Goal: Task Accomplishment & Management: Use online tool/utility

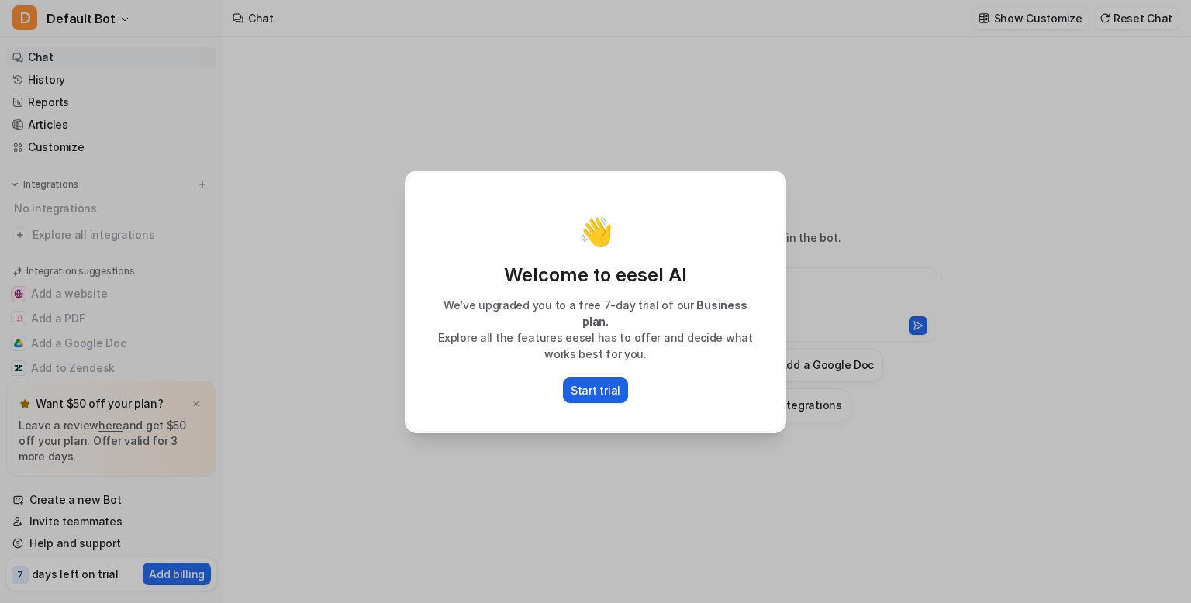
type textarea "**********"
click at [610, 388] on p "Start trial" at bounding box center [596, 390] width 50 height 16
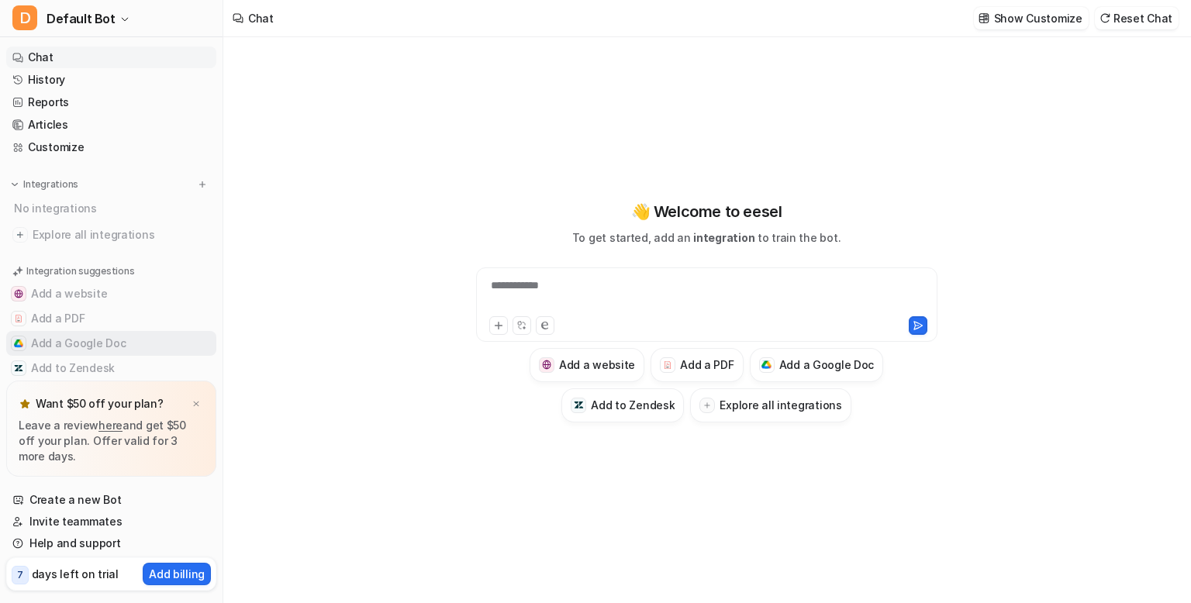
click at [98, 340] on button "Add a Google Doc" at bounding box center [111, 343] width 210 height 25
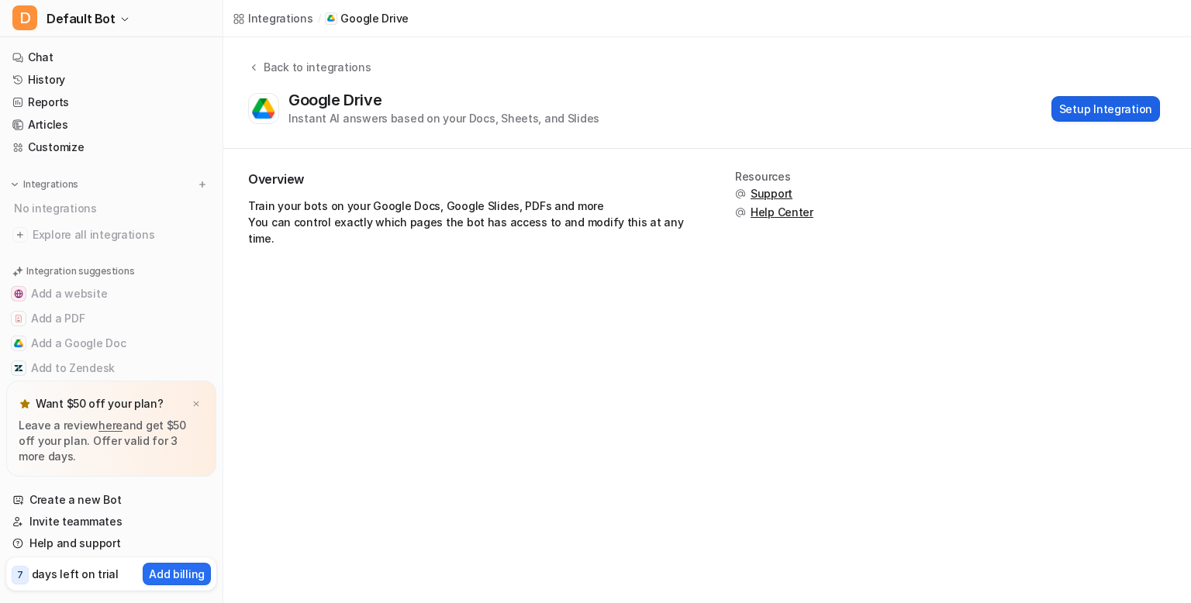
click at [1087, 109] on button "Setup Integration" at bounding box center [1105, 109] width 109 height 26
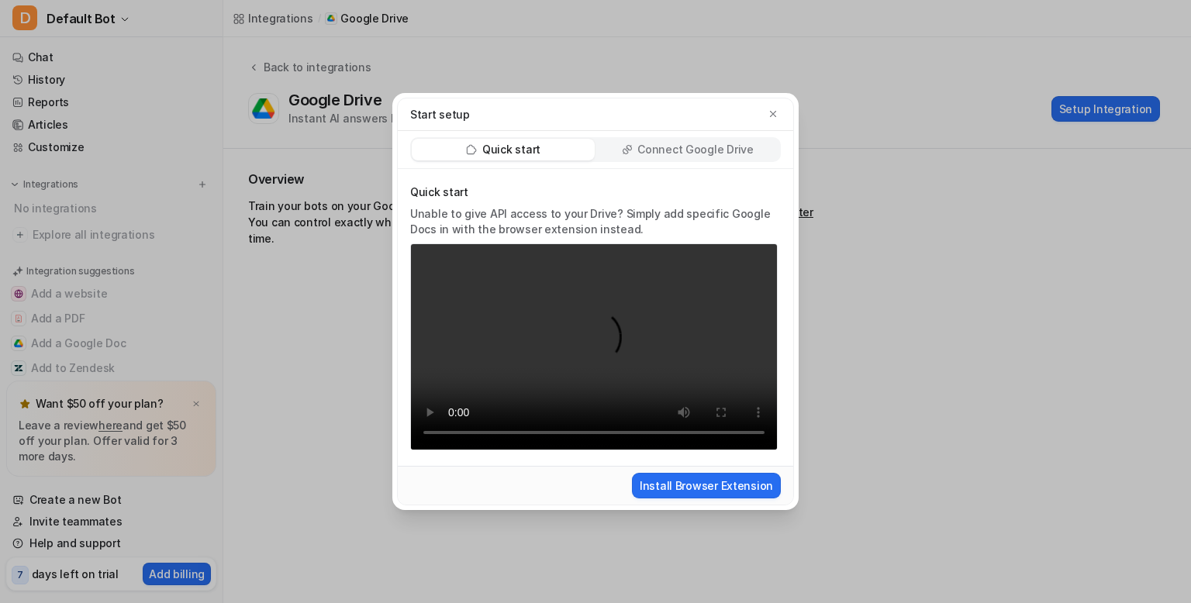
click at [653, 153] on p "Connect Google Drive" at bounding box center [695, 150] width 116 height 16
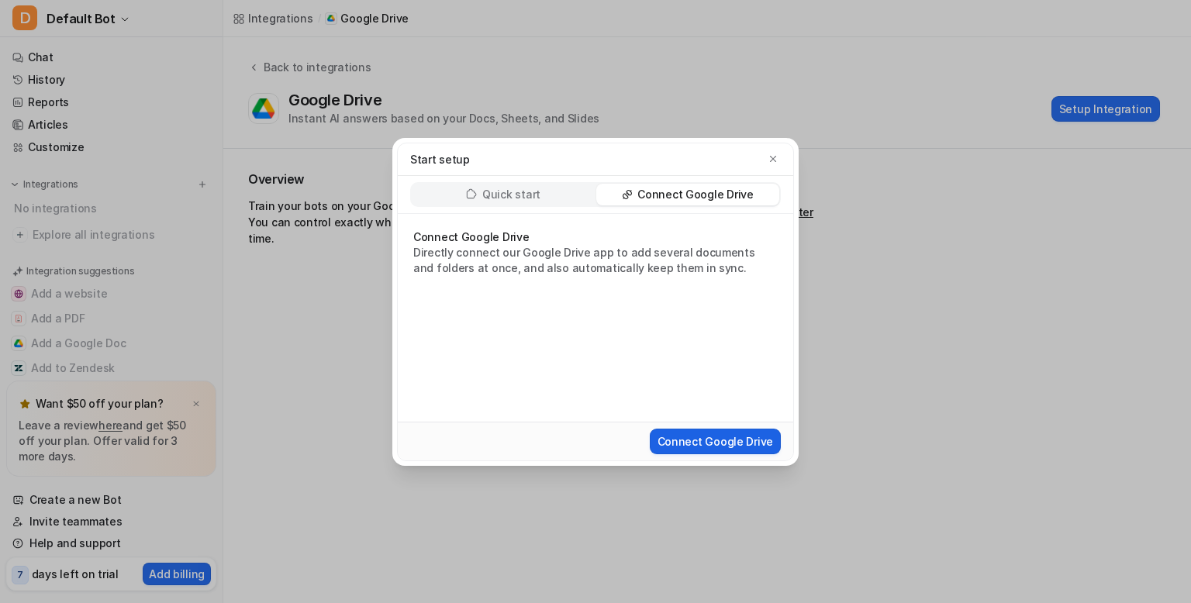
click at [663, 435] on button "Connect Google Drive" at bounding box center [715, 442] width 131 height 26
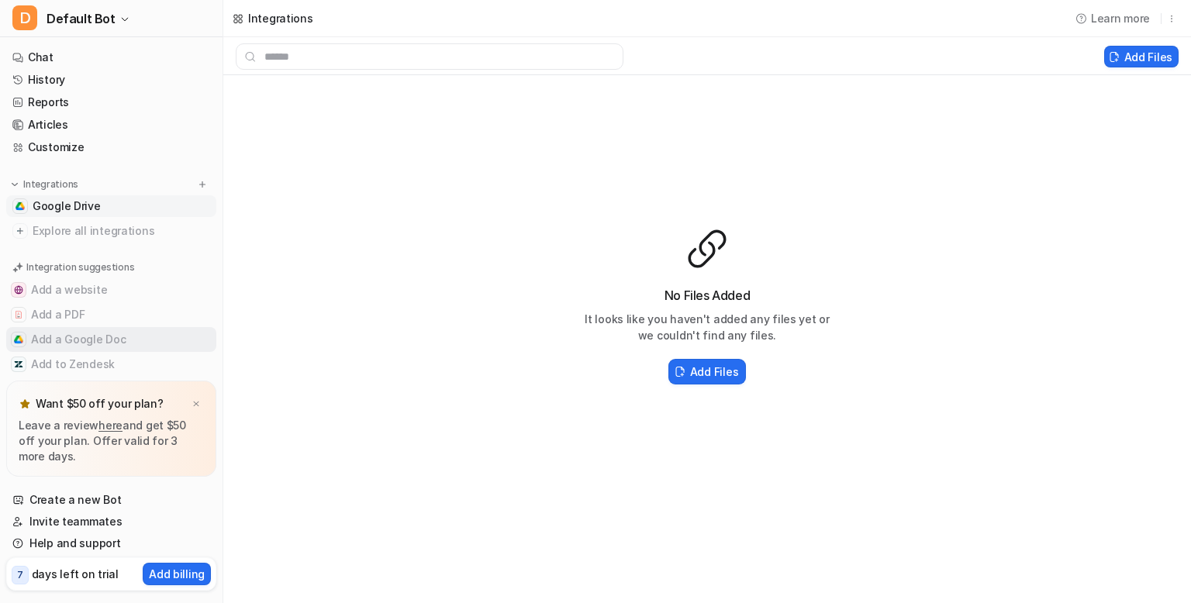
click at [91, 343] on button "Add a Google Doc" at bounding box center [111, 339] width 210 height 25
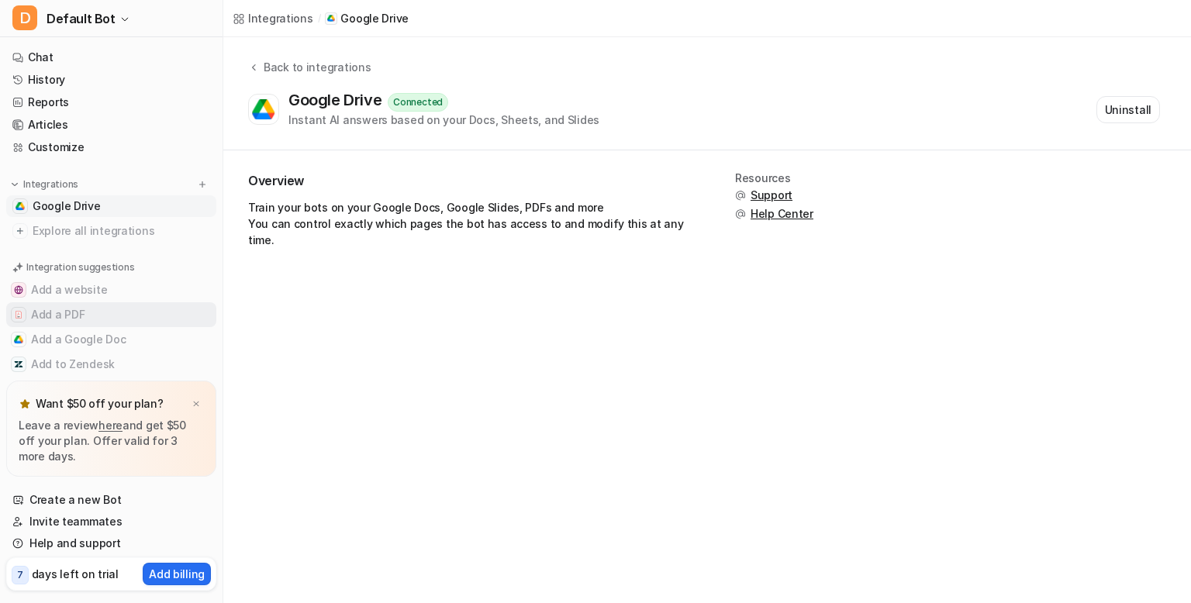
scroll to position [21, 0]
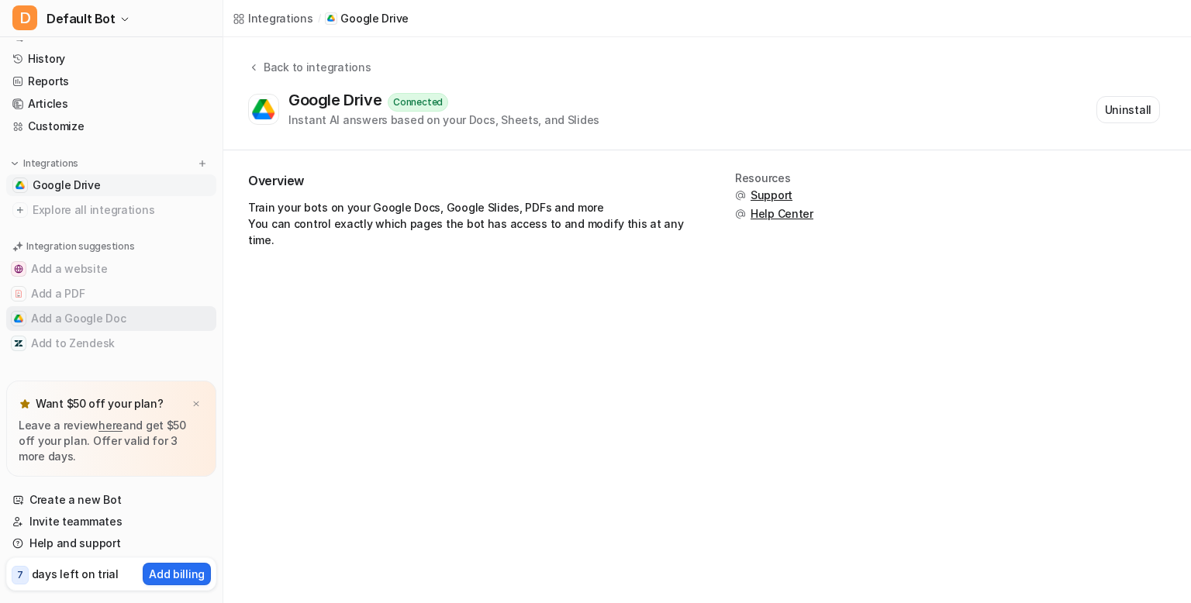
click at [103, 318] on button "Add a Google Doc" at bounding box center [111, 318] width 210 height 25
click at [74, 206] on span "Explore all integrations" at bounding box center [122, 210] width 178 height 25
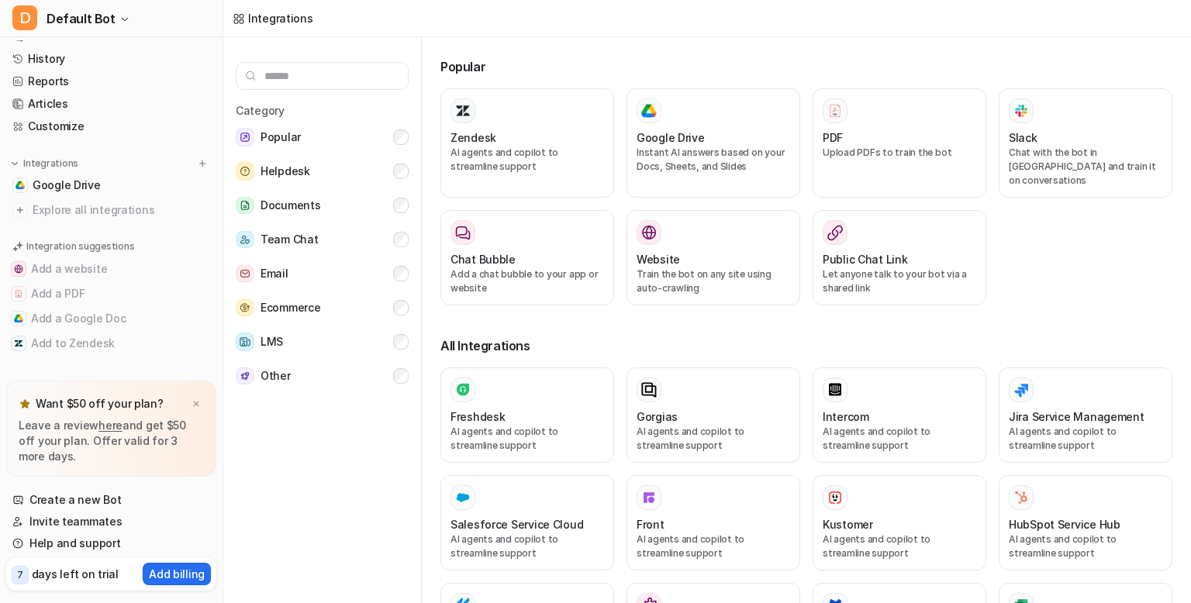
click at [378, 70] on input "text" at bounding box center [322, 76] width 173 height 28
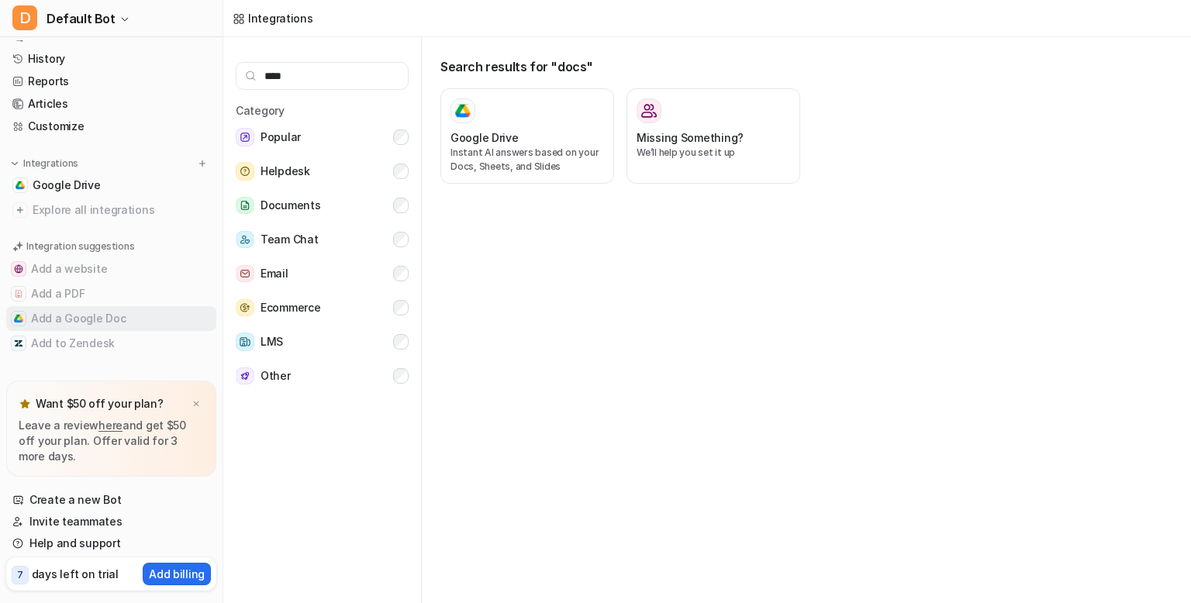
scroll to position [6, 0]
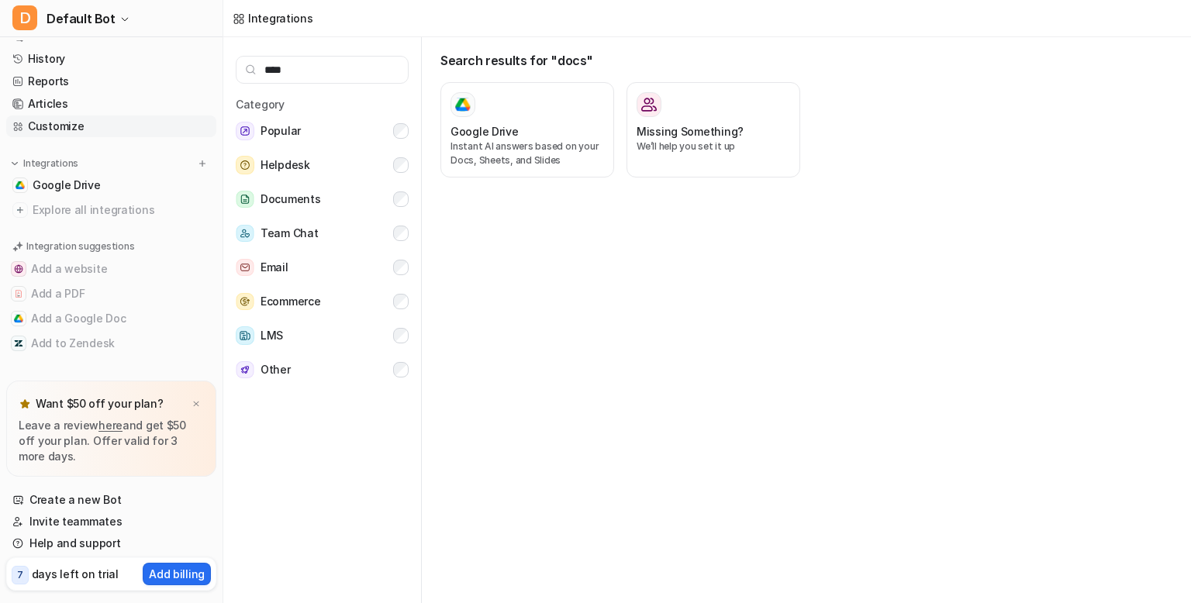
type input "****"
click at [66, 126] on link "Customize" at bounding box center [111, 127] width 210 height 22
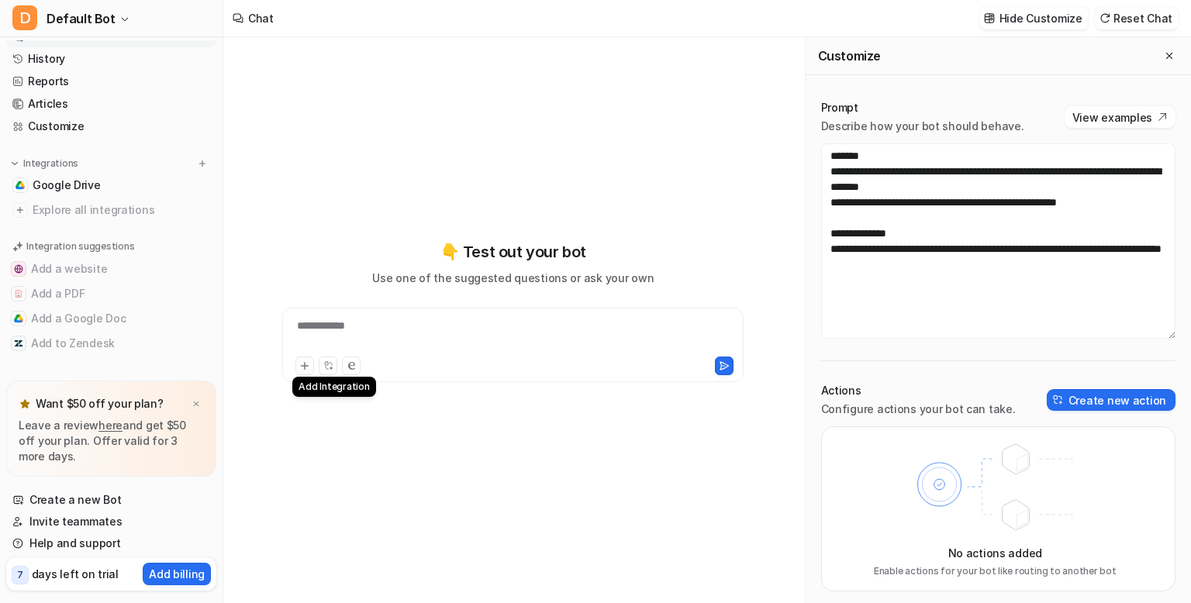
click at [299, 368] on icon at bounding box center [304, 365] width 11 height 11
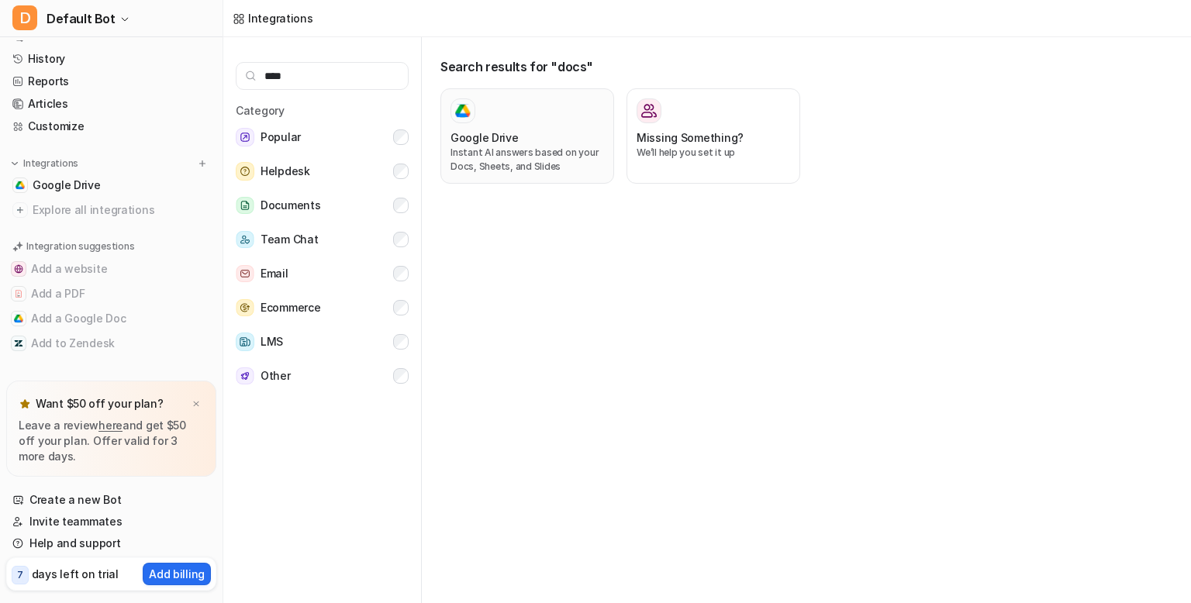
type input "****"
click at [516, 140] on div "Google Drive" at bounding box center [526, 137] width 153 height 16
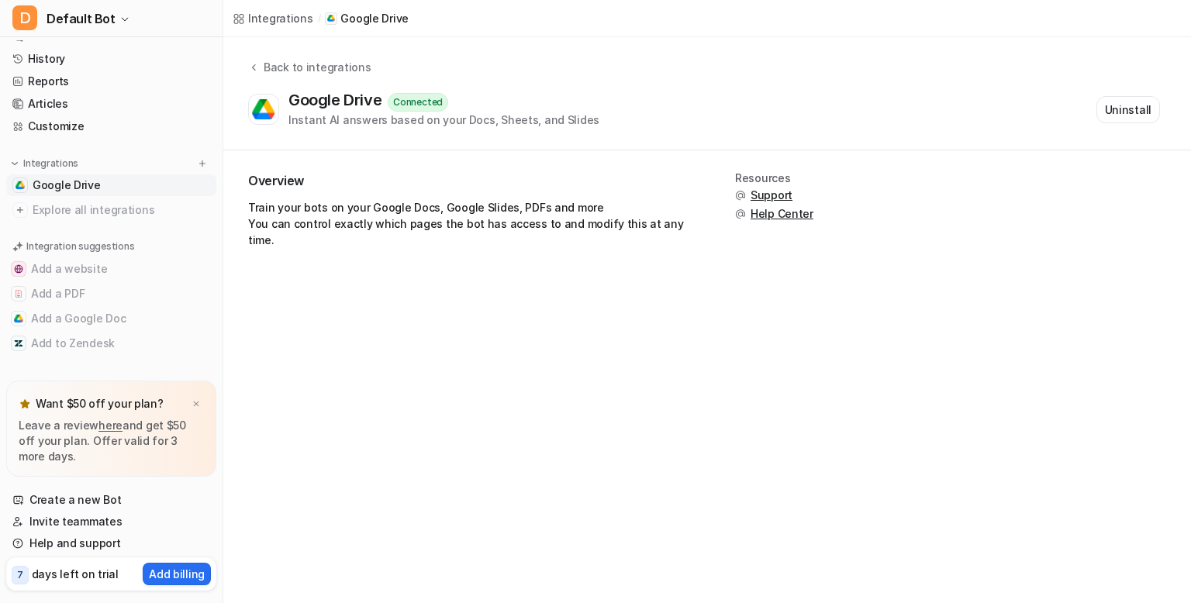
click at [412, 101] on div "Connected" at bounding box center [418, 102] width 60 height 19
click at [341, 74] on div "Back to integrations" at bounding box center [315, 67] width 112 height 16
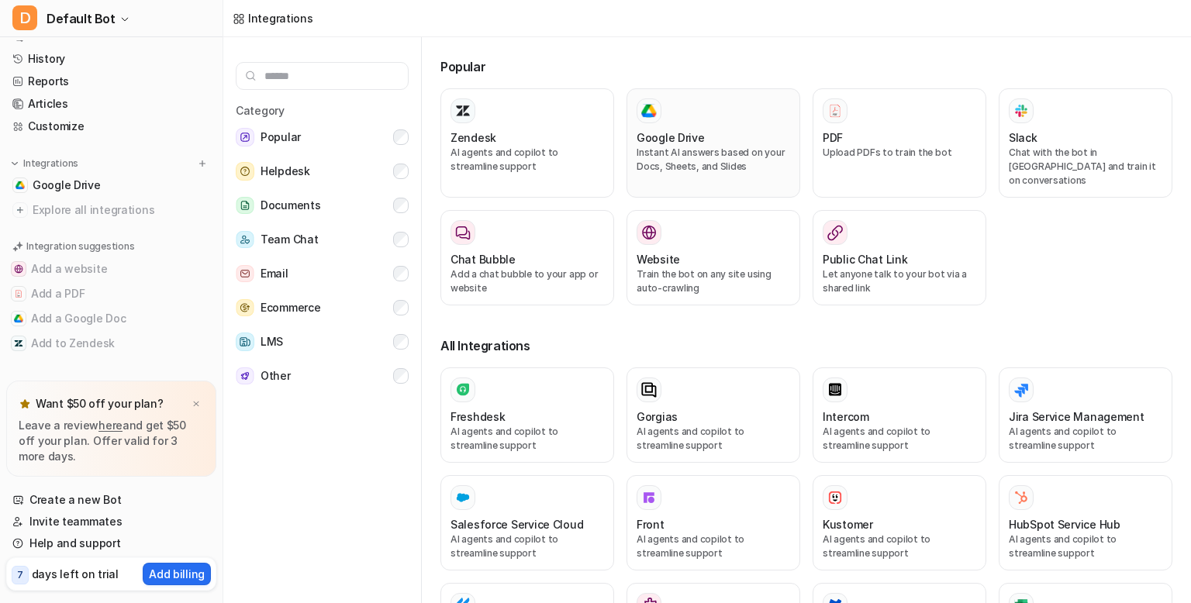
click at [705, 138] on div "Google Drive" at bounding box center [712, 137] width 153 height 16
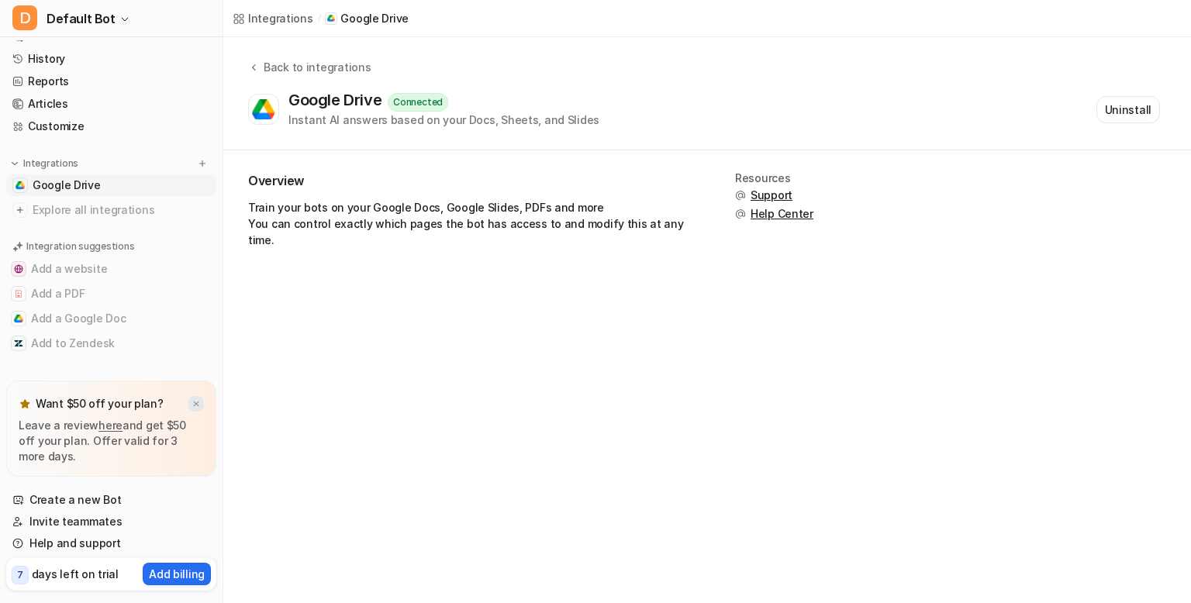
click at [192, 403] on img at bounding box center [195, 404] width 9 height 10
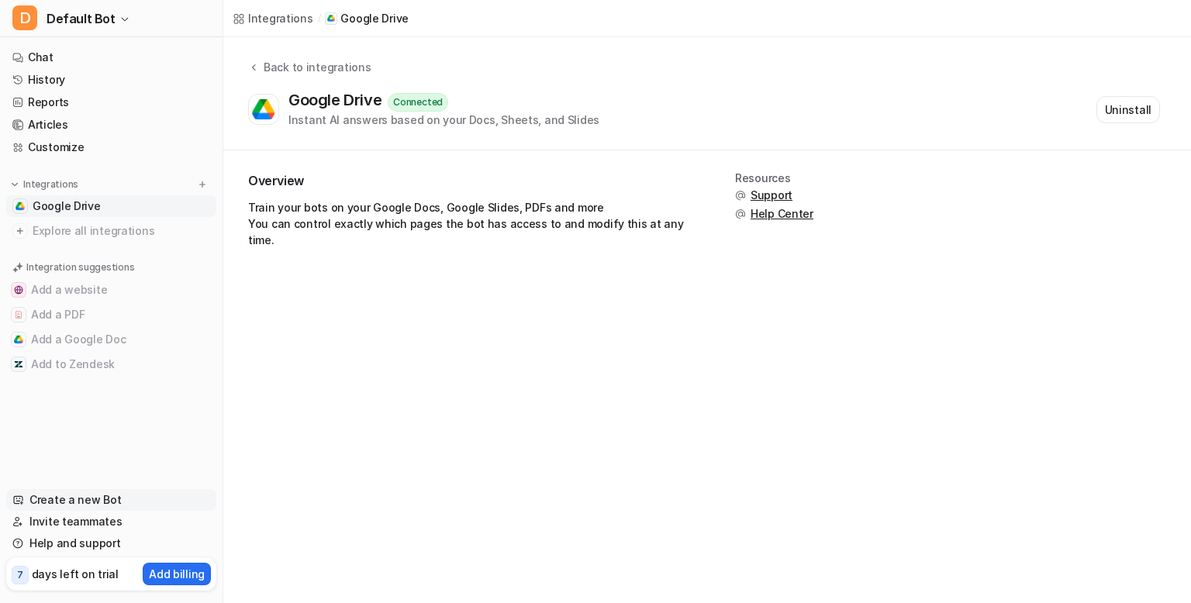
click at [92, 496] on link "Create a new Bot" at bounding box center [111, 500] width 210 height 22
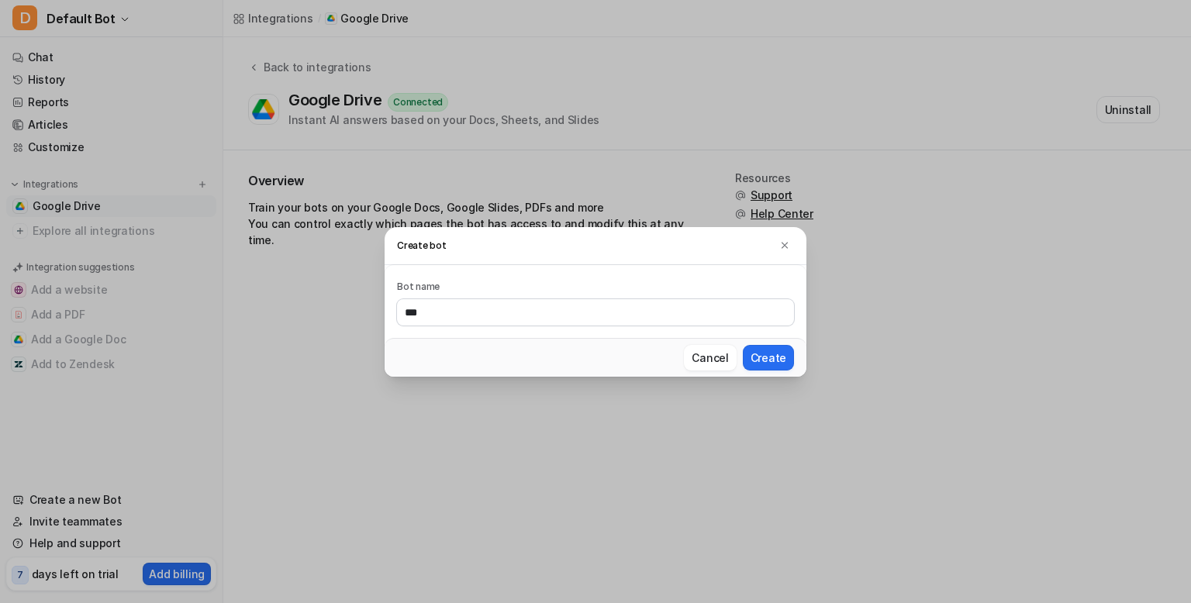
type input "***"
click at [743, 345] on button "Create" at bounding box center [768, 358] width 51 height 26
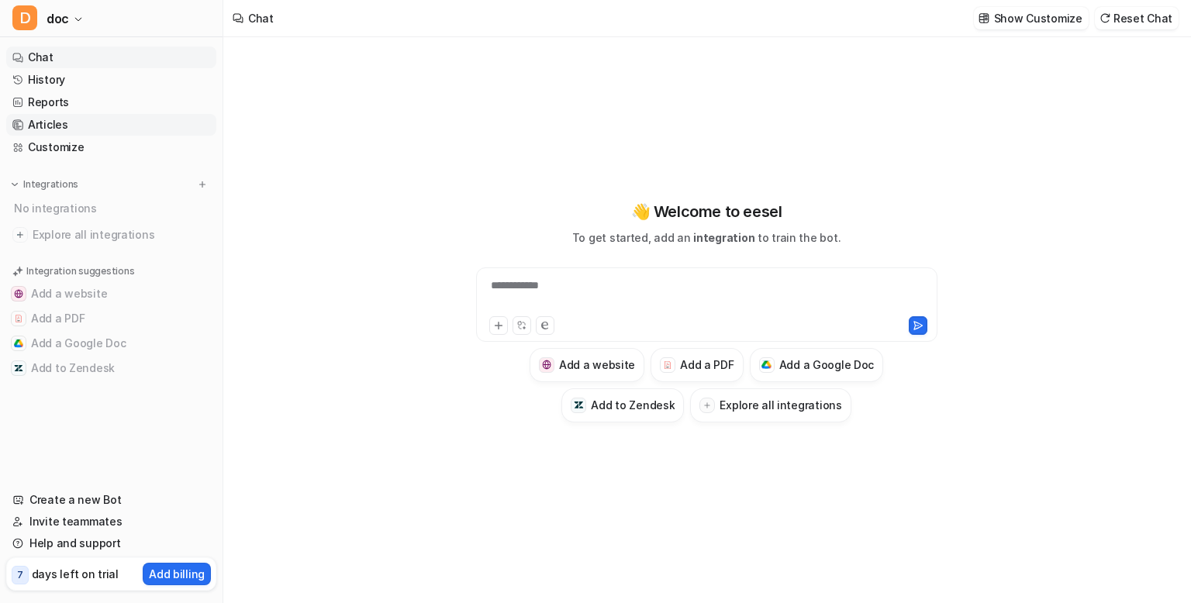
type textarea "**********"
click at [791, 367] on h3 "Add a Google Doc" at bounding box center [826, 365] width 95 height 16
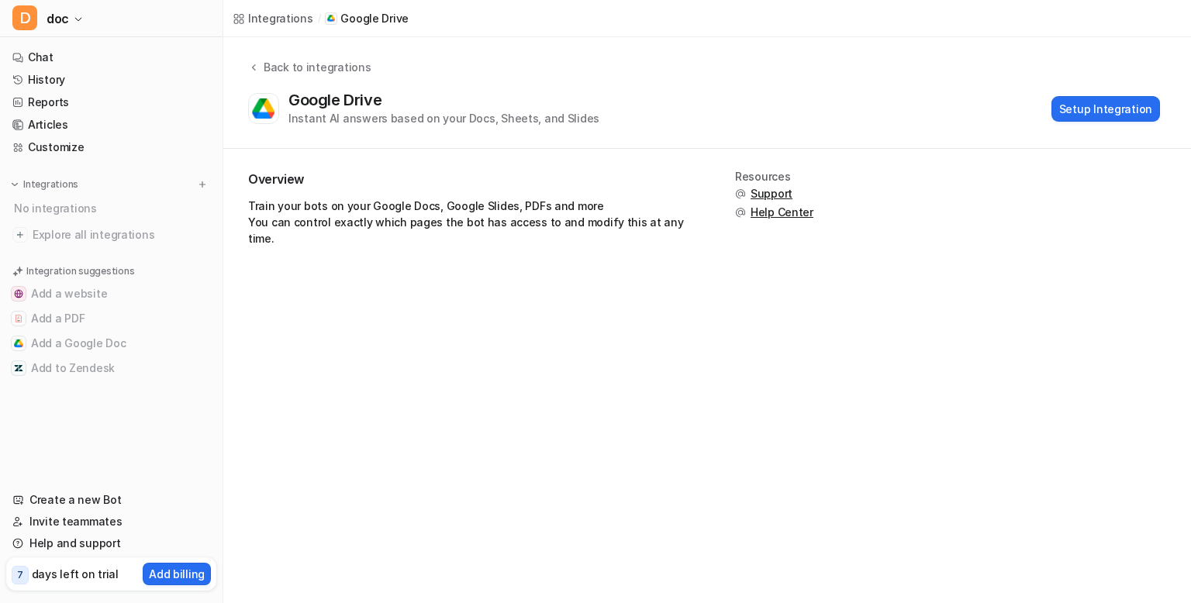
click at [517, 180] on h2 "Overview" at bounding box center [473, 180] width 450 height 18
click at [519, 180] on h2 "Overview" at bounding box center [473, 180] width 450 height 18
click at [498, 252] on div "Overview Train your bots on your Google Docs, Google Slides, PDFs and more You …" at bounding box center [706, 215] width 967 height 132
click at [1091, 125] on div "Google Drive Instant AI answers based on your Docs, Sheets, and Slides Setup In…" at bounding box center [704, 109] width 912 height 36
click at [1095, 120] on button "Setup Integration" at bounding box center [1105, 109] width 109 height 26
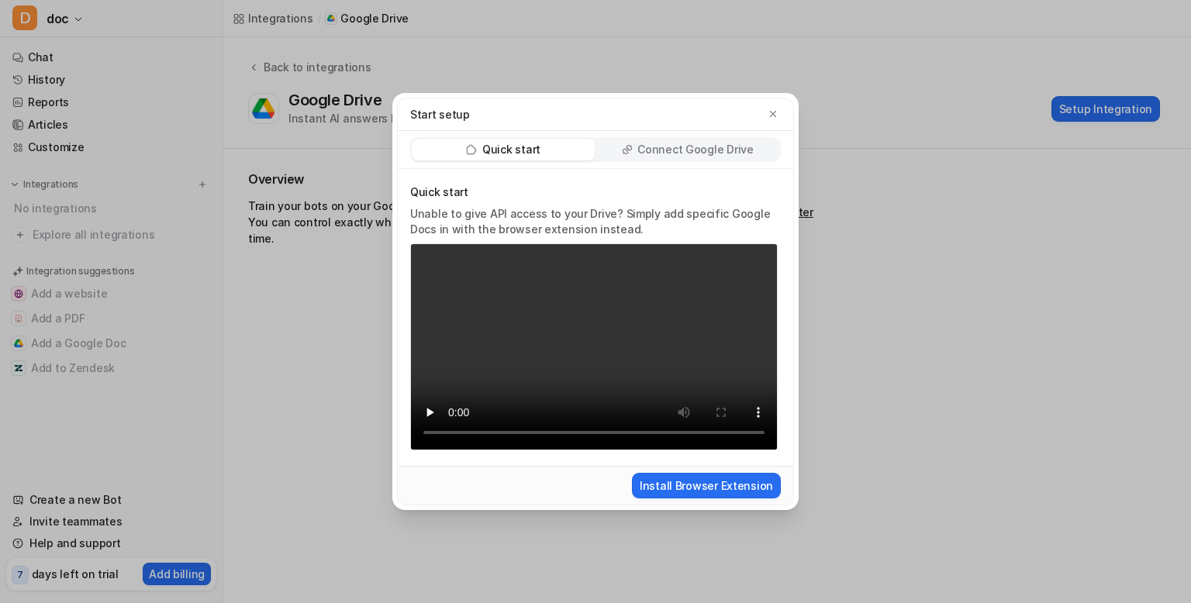
click at [672, 160] on div "Quick start Connect Google Drive" at bounding box center [595, 149] width 371 height 25
click at [693, 155] on p "Connect Google Drive" at bounding box center [695, 150] width 116 height 16
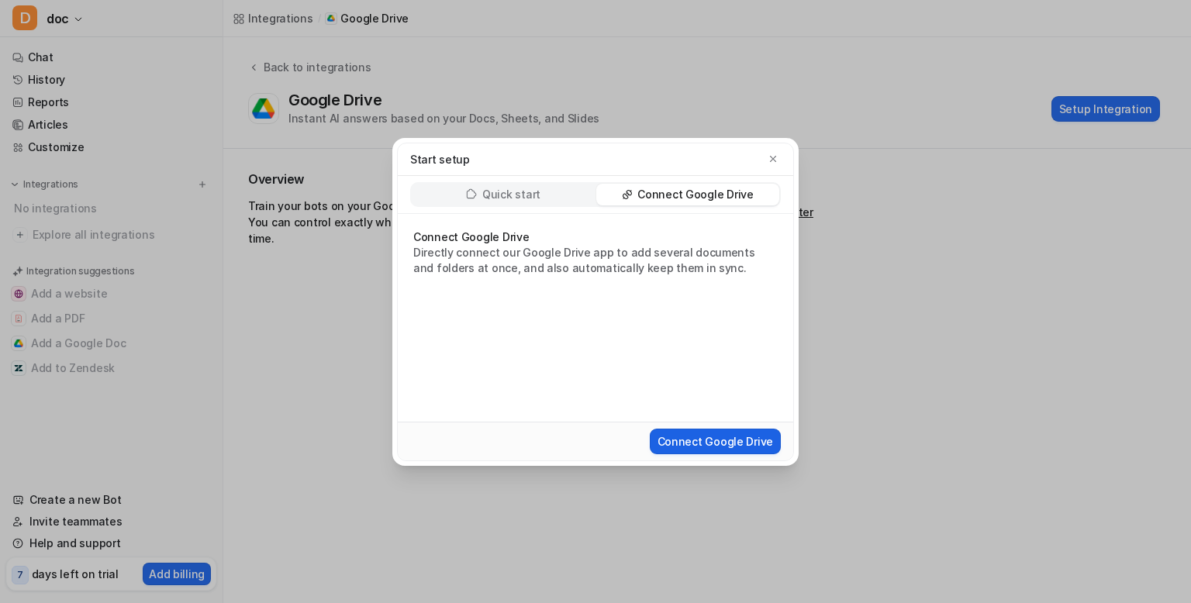
click at [689, 435] on button "Connect Google Drive" at bounding box center [715, 442] width 131 height 26
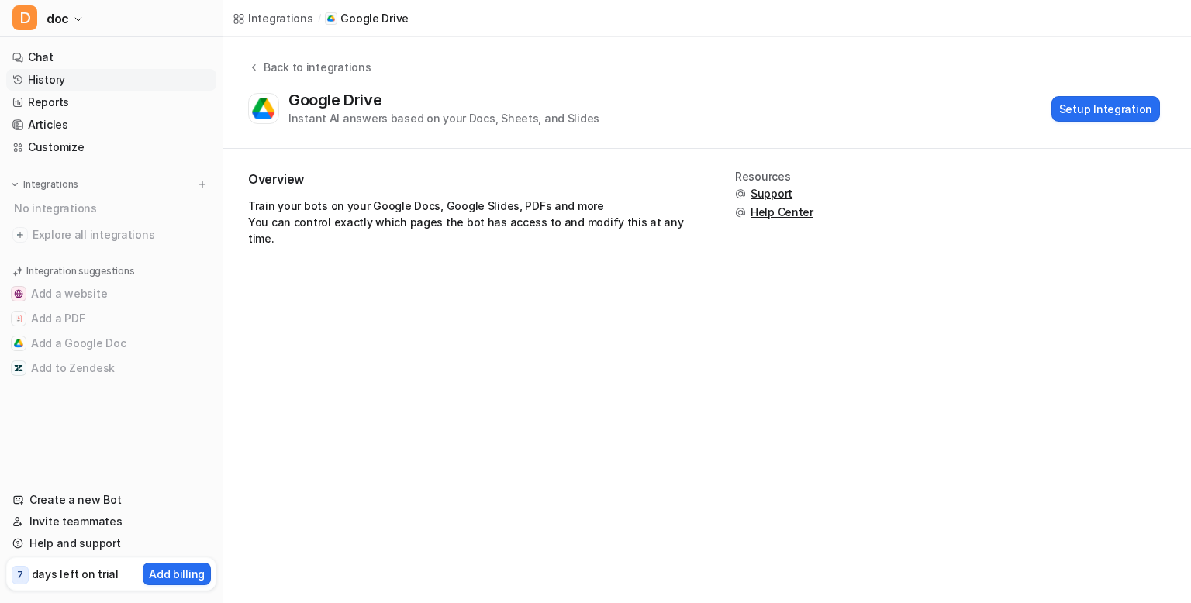
click at [40, 74] on link "History" at bounding box center [111, 80] width 210 height 22
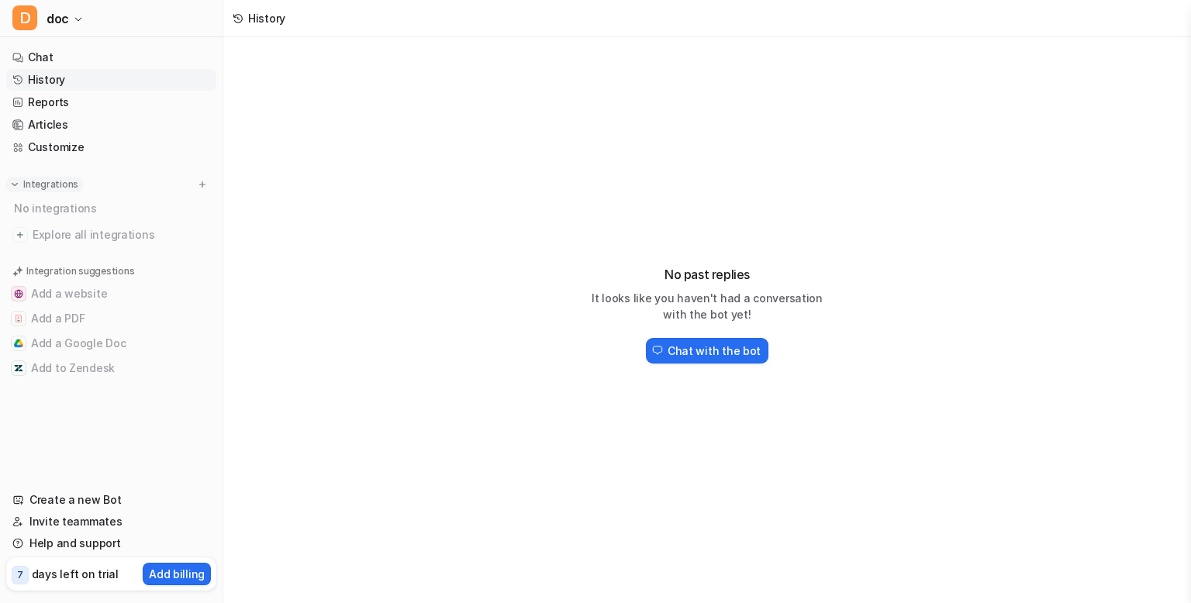
click at [34, 188] on p "Integrations" at bounding box center [50, 184] width 55 height 12
click at [59, 206] on div "No integrations" at bounding box center [112, 208] width 207 height 26
click at [202, 188] on img at bounding box center [202, 184] width 11 height 11
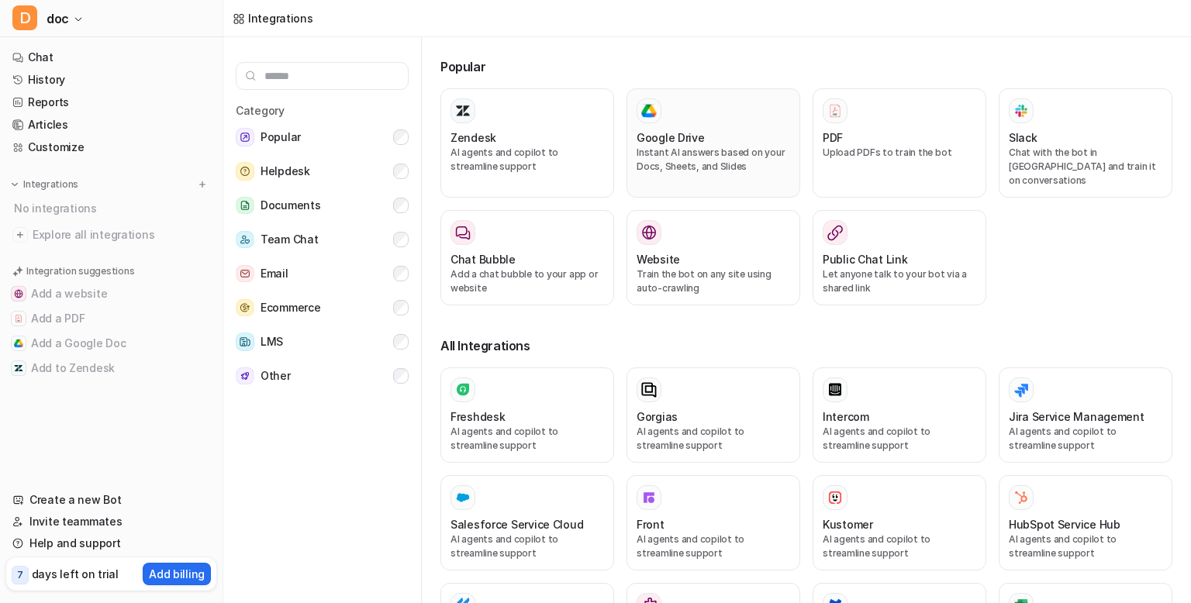
click at [664, 136] on h3 "Google Drive" at bounding box center [670, 137] width 68 height 16
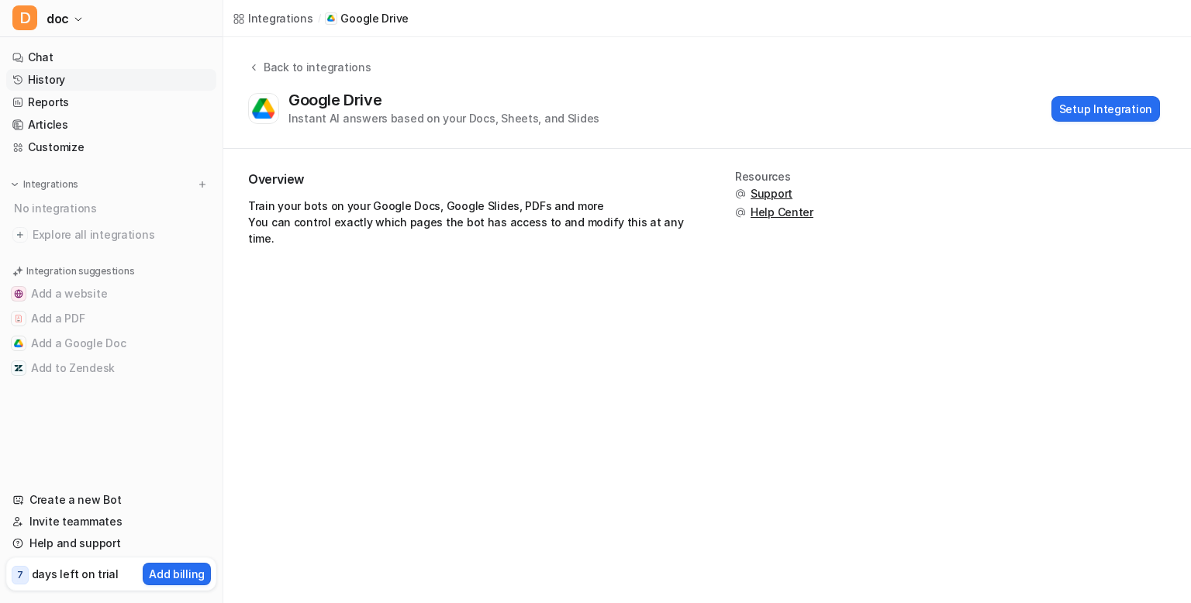
click at [40, 87] on link "History" at bounding box center [111, 80] width 210 height 22
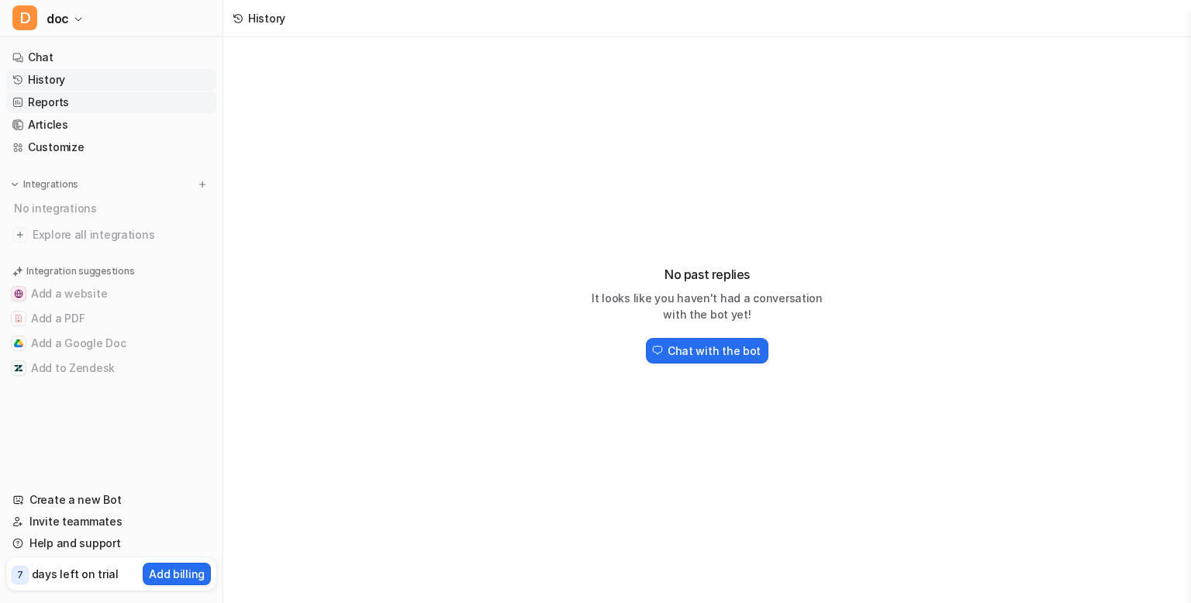
click at [44, 105] on link "Reports" at bounding box center [111, 102] width 210 height 22
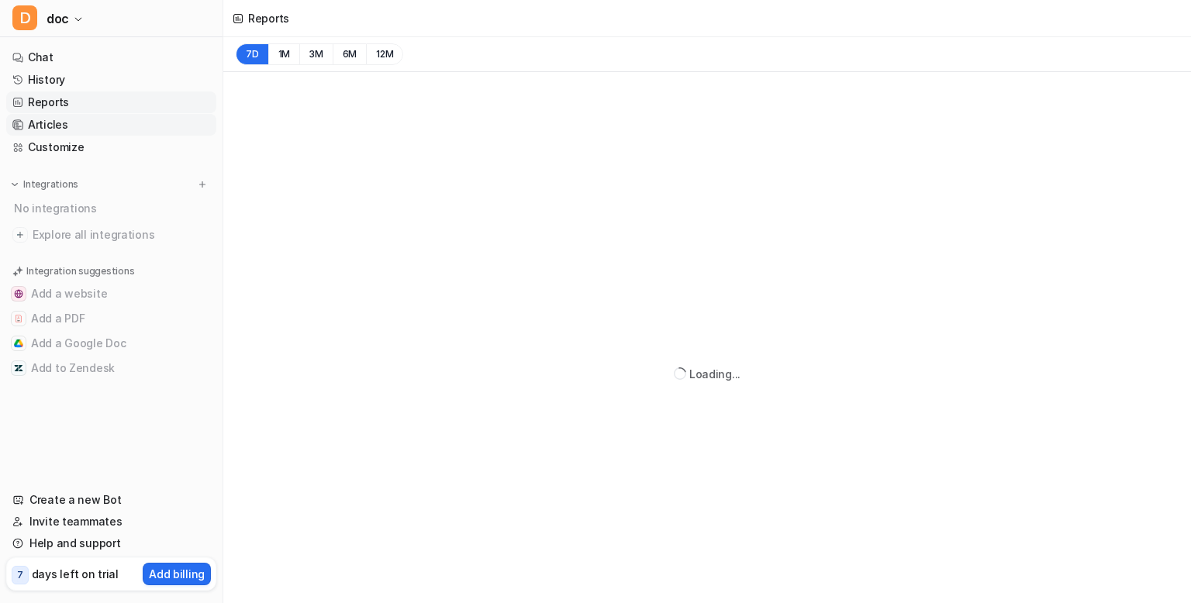
click at [42, 126] on link "Articles" at bounding box center [111, 125] width 210 height 22
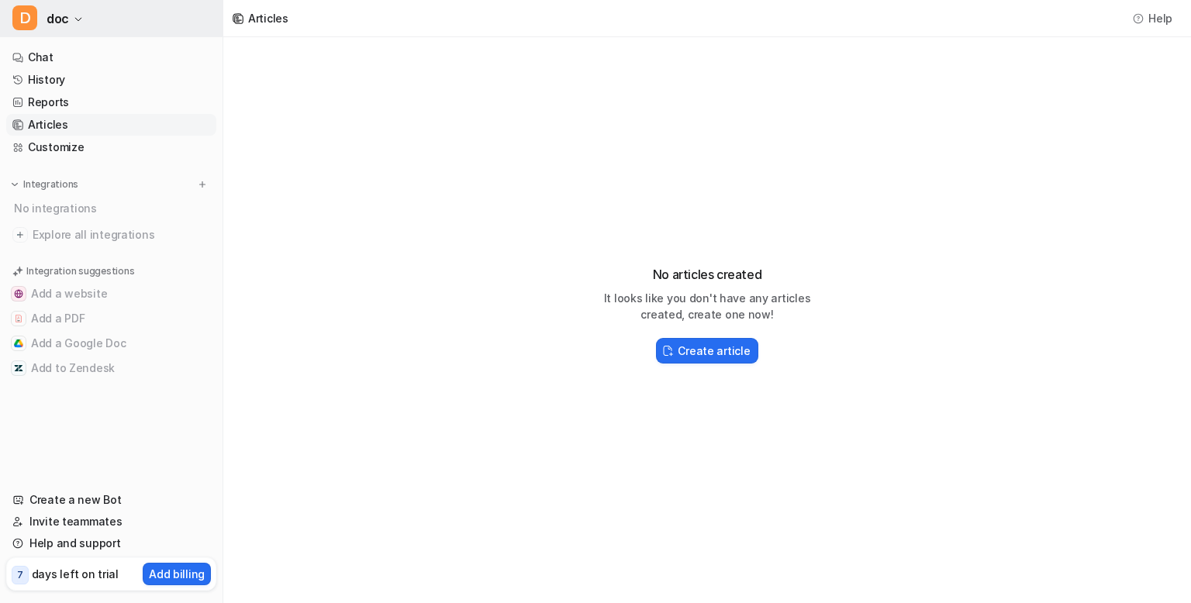
click at [82, 16] on button "D doc" at bounding box center [111, 18] width 222 height 37
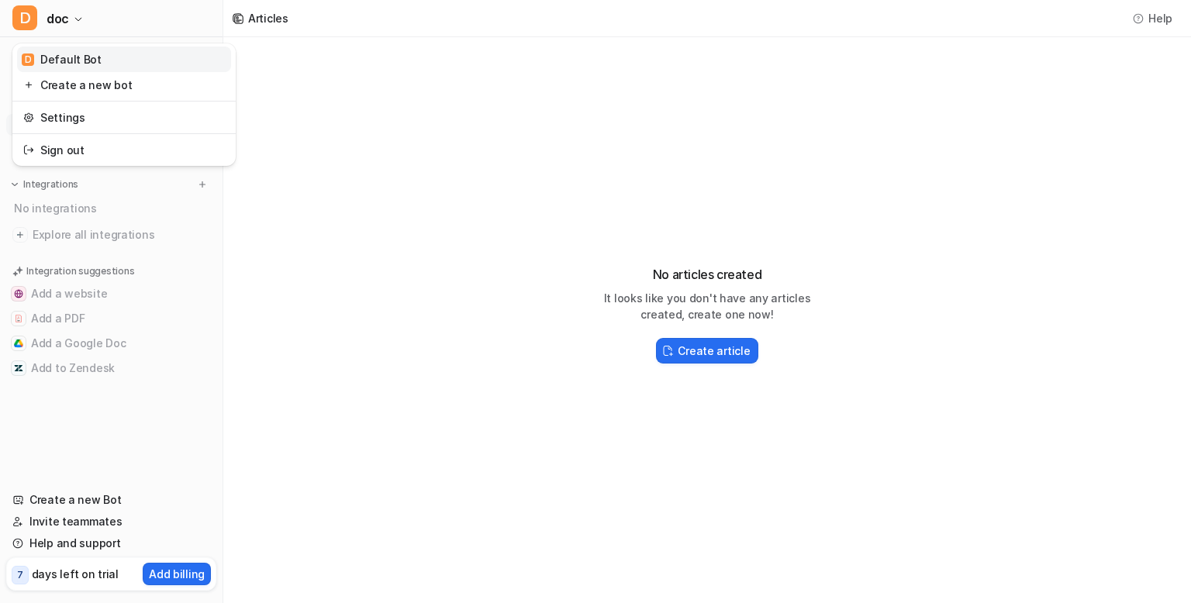
click at [74, 70] on link "D Default Bot" at bounding box center [124, 60] width 214 height 26
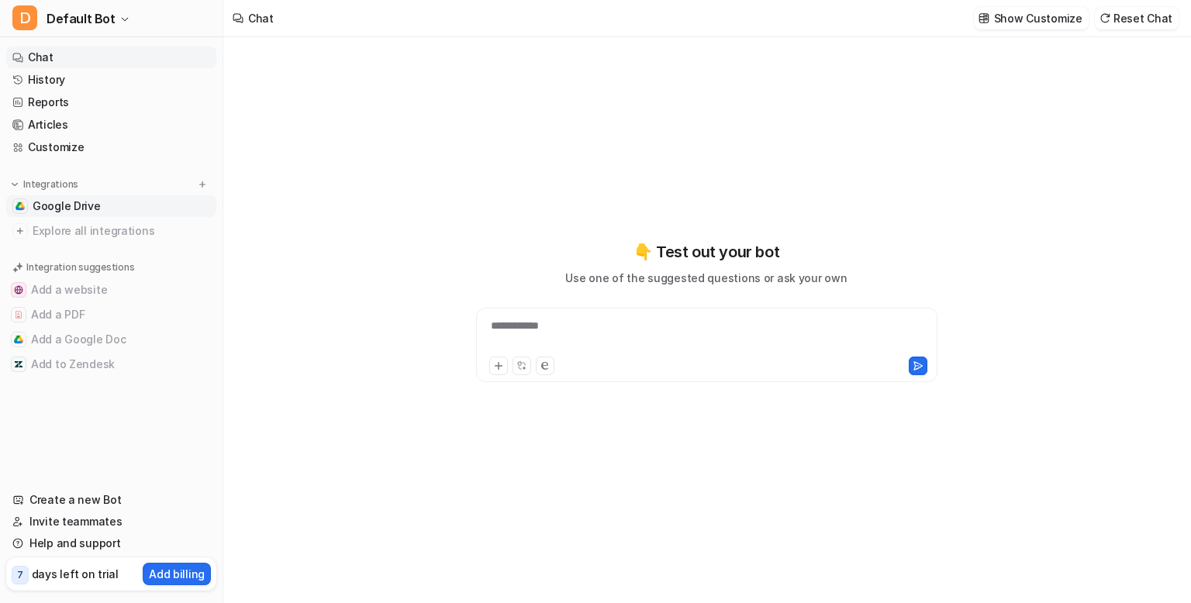
click at [54, 203] on span "Google Drive" at bounding box center [67, 206] width 68 height 16
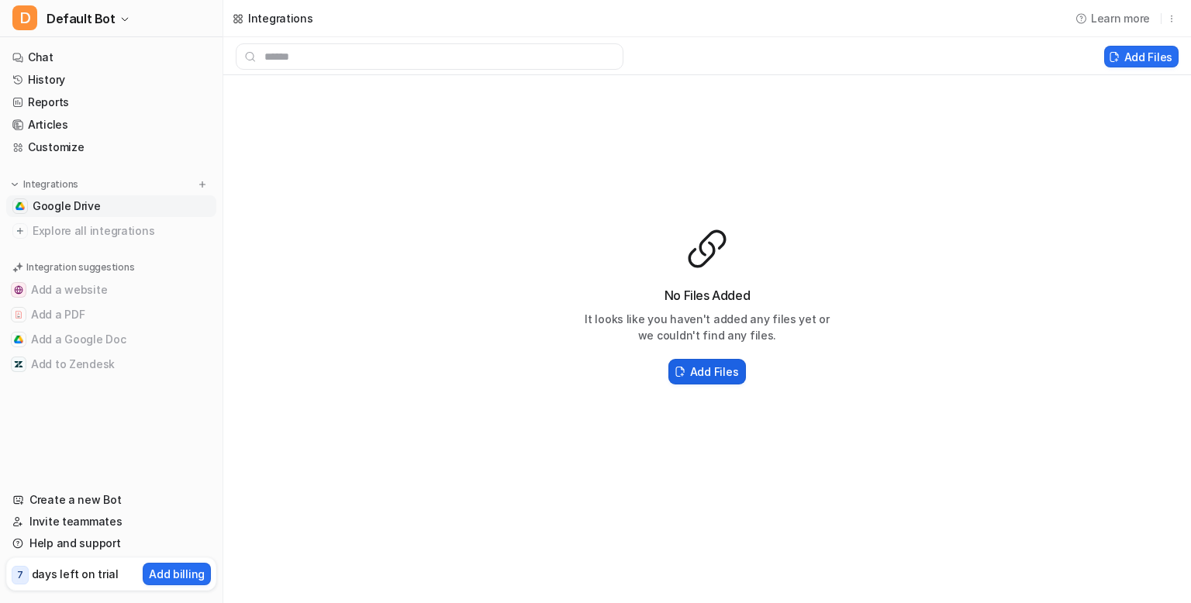
click at [704, 371] on h2 "Add Files" at bounding box center [714, 372] width 48 height 16
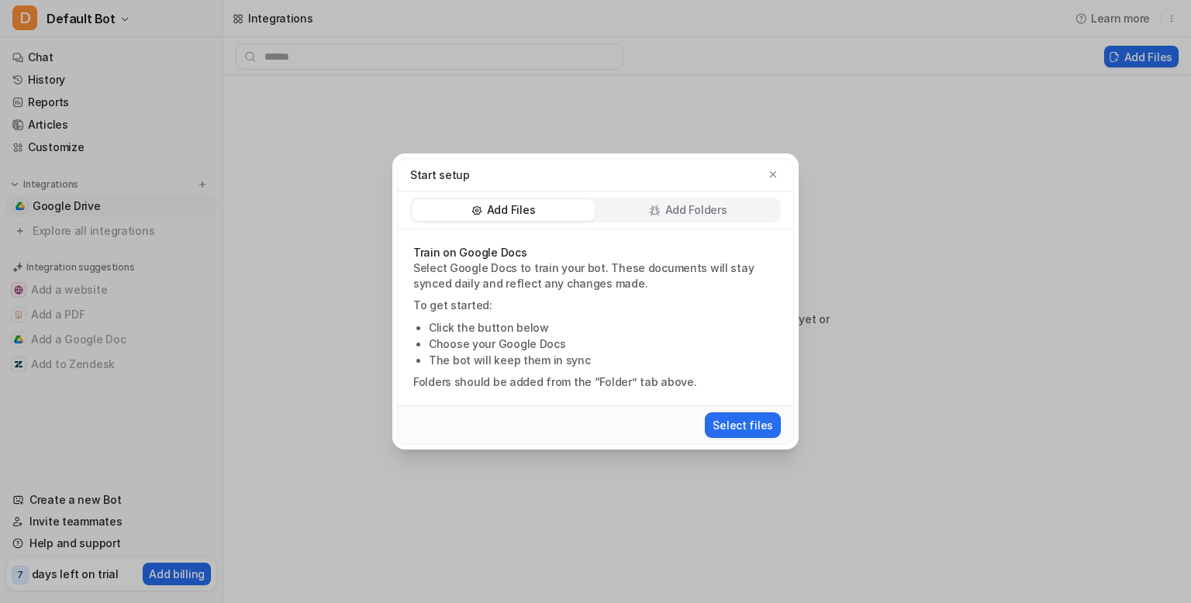
click at [738, 438] on div "Select files" at bounding box center [595, 425] width 383 height 29
click at [746, 429] on button "Select files" at bounding box center [743, 425] width 76 height 26
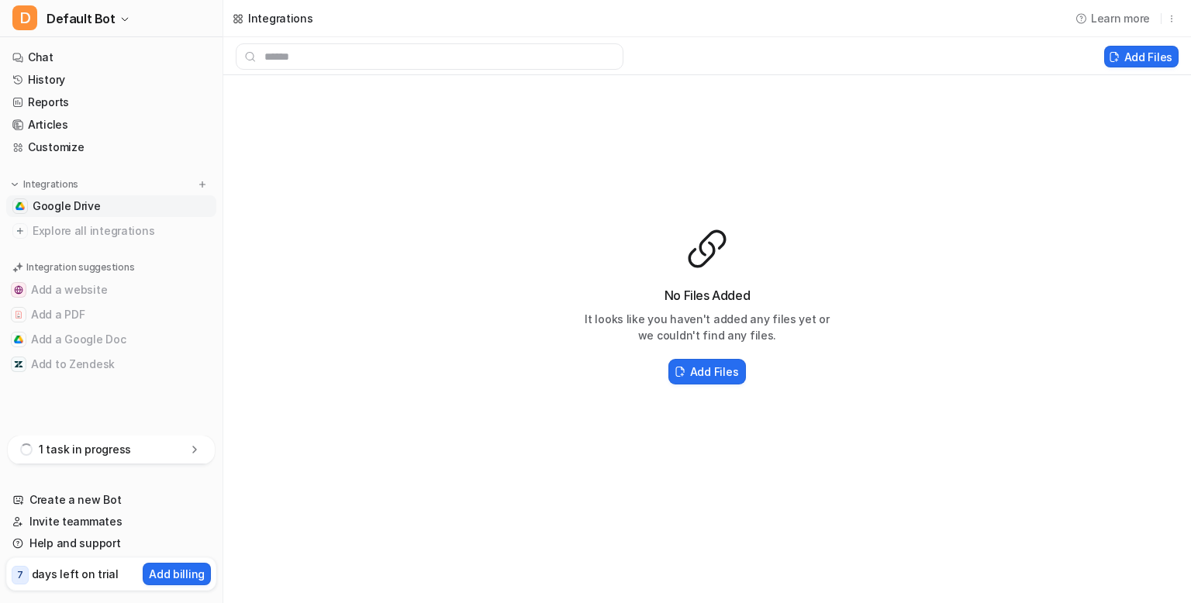
click at [121, 451] on p "1 task in progress" at bounding box center [85, 450] width 92 height 16
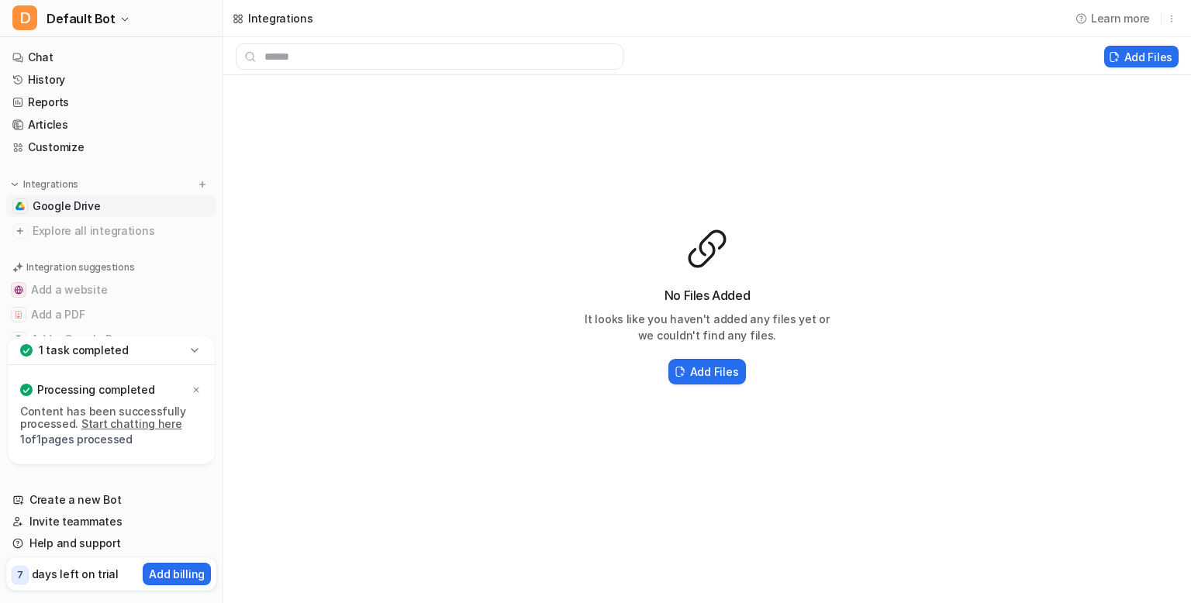
click at [122, 420] on link "Start chatting here" at bounding box center [131, 423] width 101 height 13
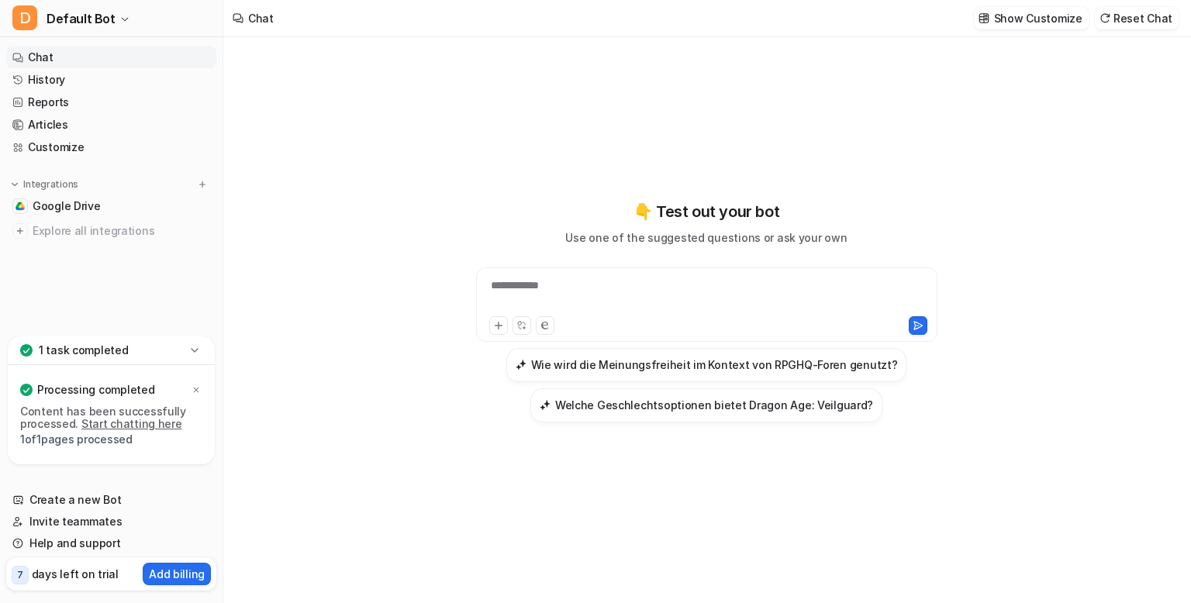
click at [640, 295] on div "**********" at bounding box center [706, 296] width 453 height 36
click at [633, 295] on div at bounding box center [706, 296] width 453 height 36
click at [644, 281] on div at bounding box center [706, 296] width 453 height 36
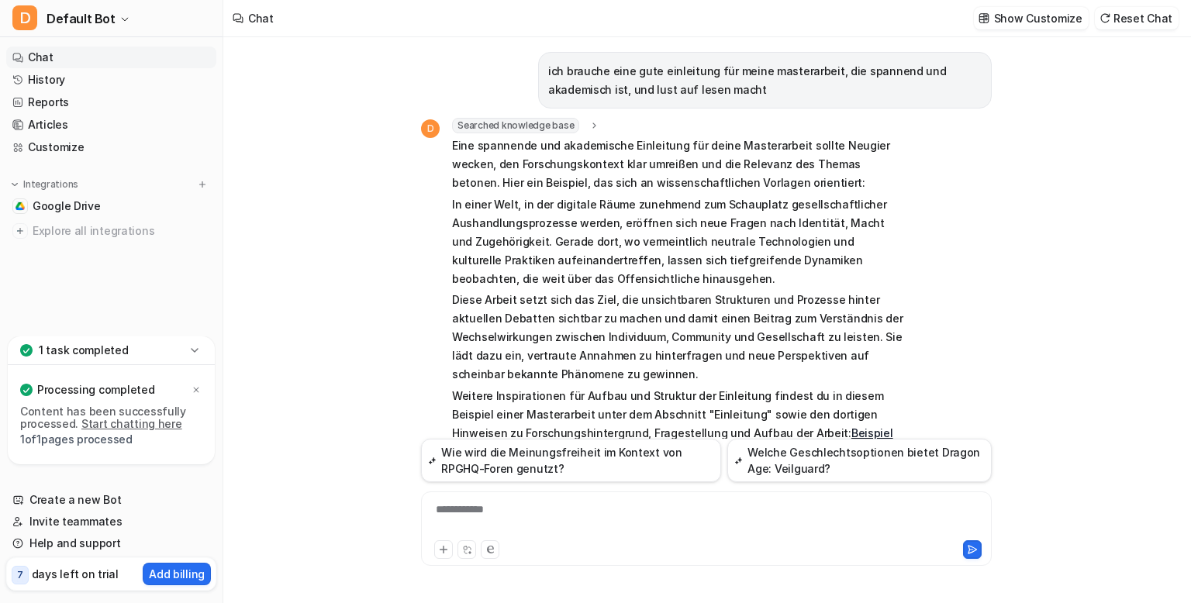
scroll to position [53, 0]
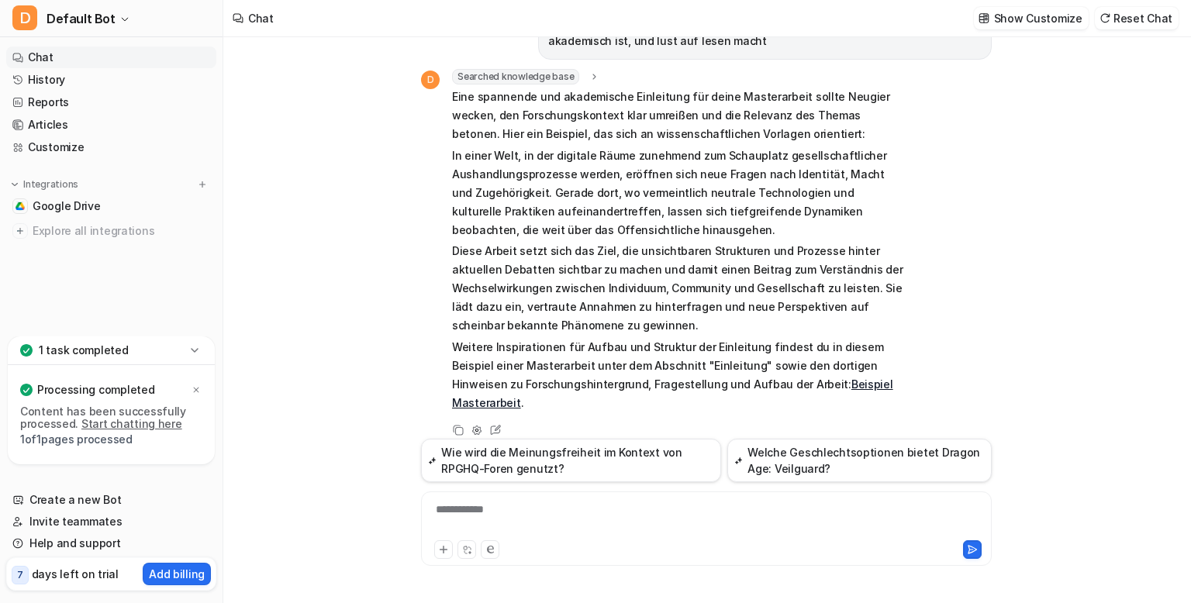
click at [784, 386] on link "Beispiel Masterarbeit" at bounding box center [672, 394] width 441 height 32
click at [653, 464] on button "Wie wird die Meinungsfreiheit im Kontext von RPGHQ-Foren genutzt?" at bounding box center [571, 460] width 300 height 43
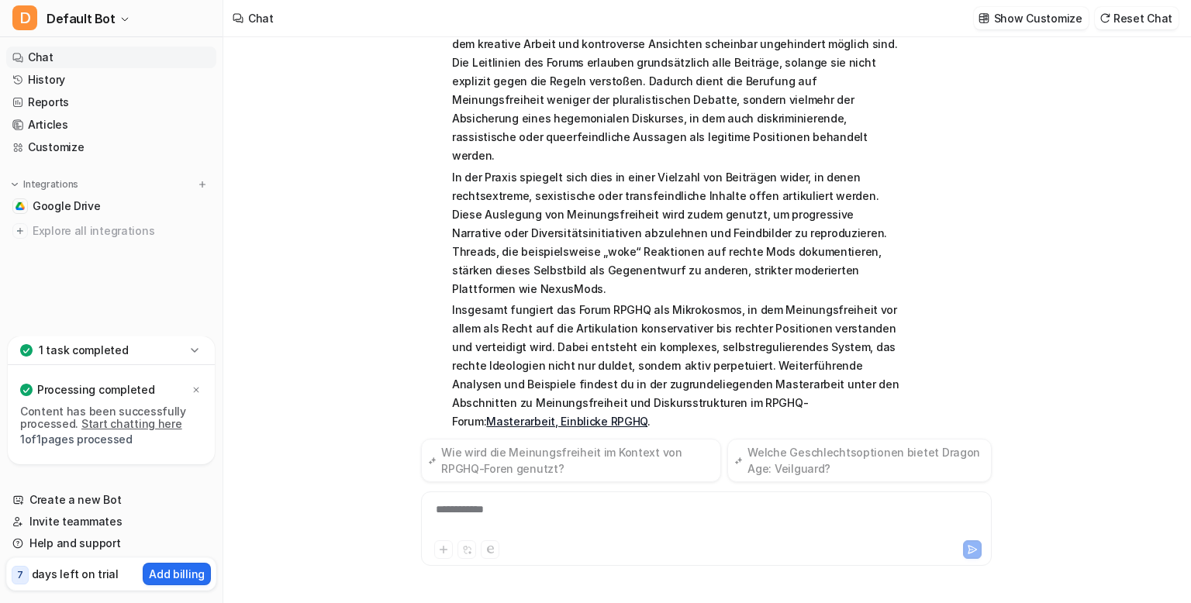
scroll to position [533, 0]
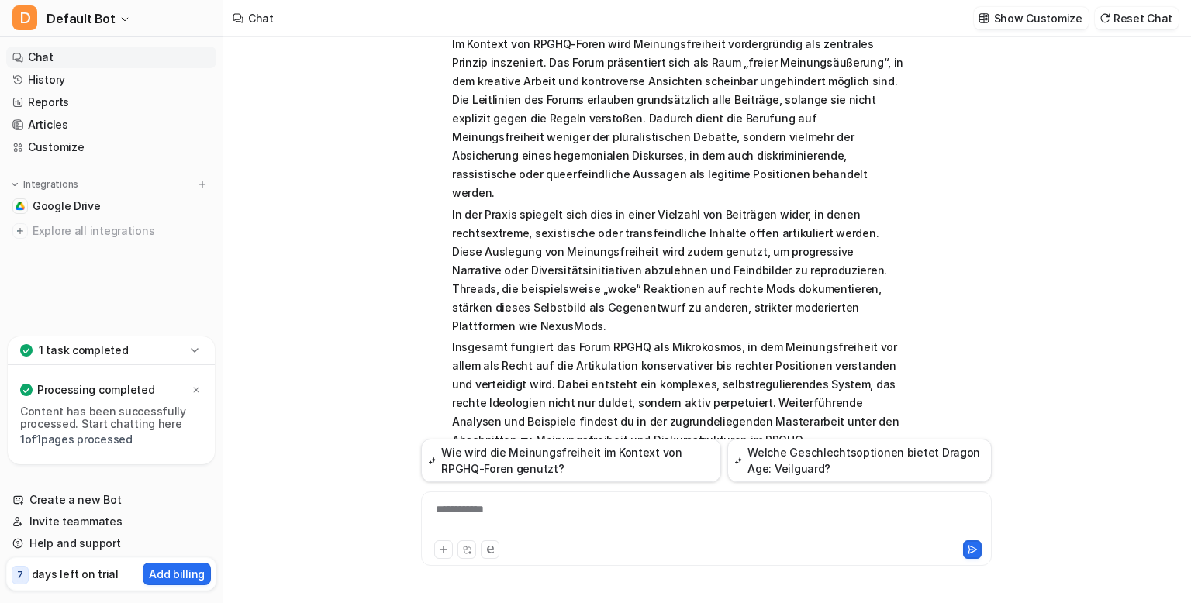
click at [647, 452] on link "Masterarbeit, Einblicke RPGHQ" at bounding box center [566, 458] width 161 height 13
click at [626, 522] on div "**********" at bounding box center [706, 520] width 563 height 36
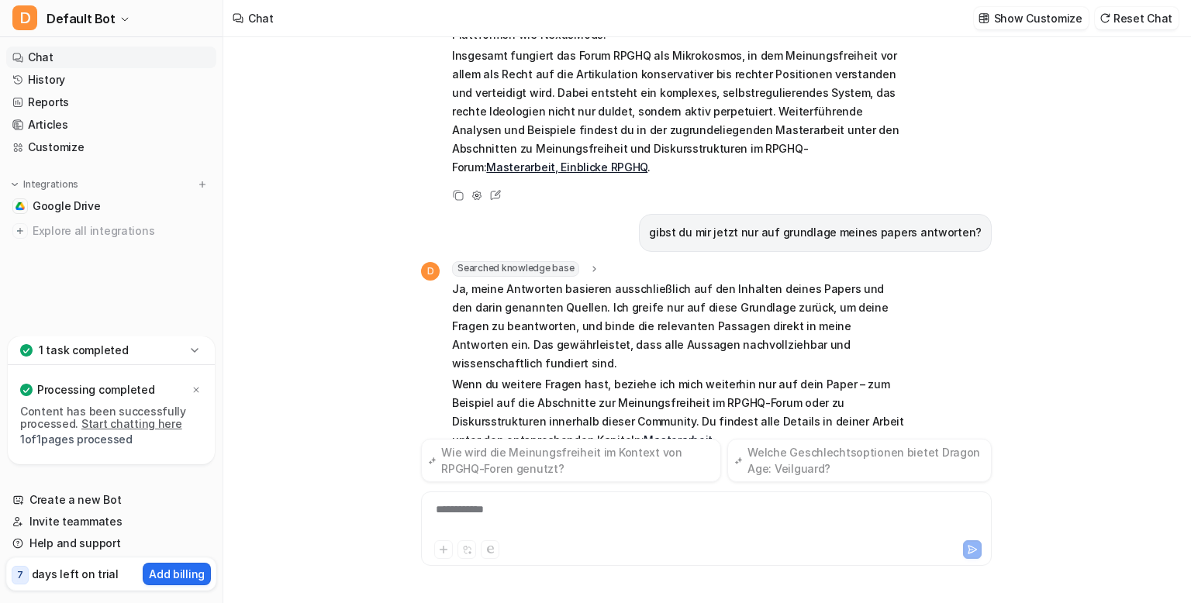
scroll to position [787, 0]
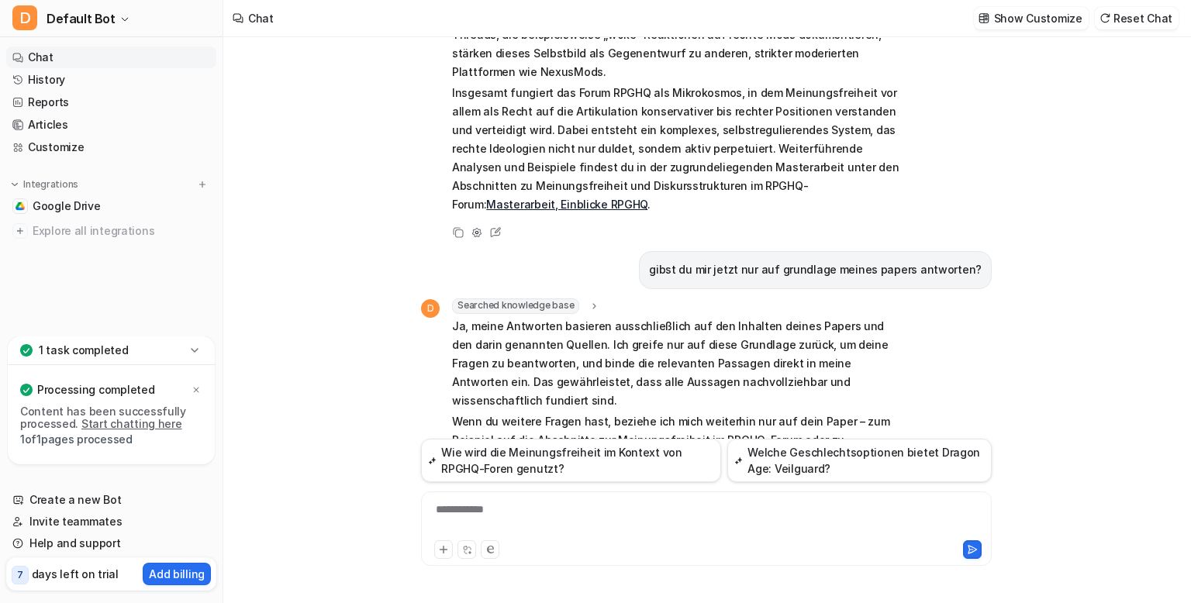
click at [656, 530] on div "**********" at bounding box center [706, 520] width 563 height 36
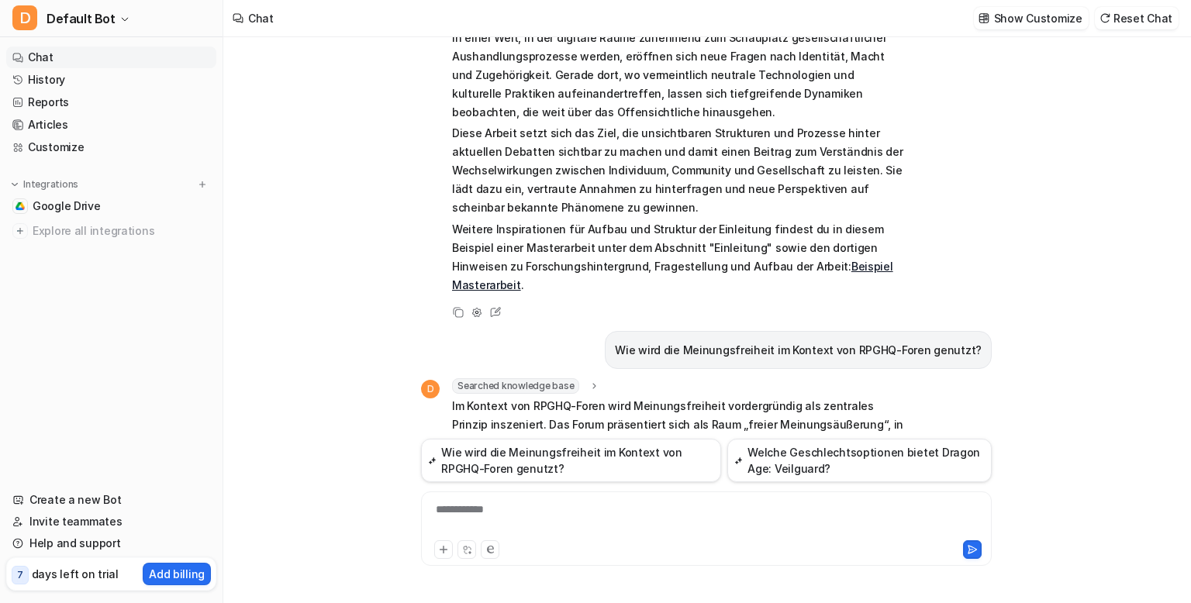
scroll to position [173, 0]
